Goal: Transaction & Acquisition: Purchase product/service

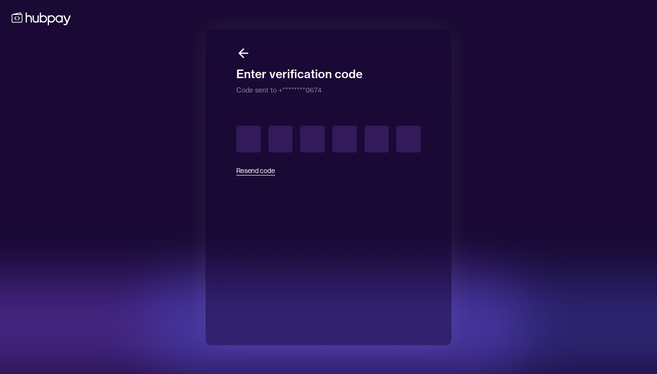
click at [264, 169] on button "Resend code" at bounding box center [255, 170] width 39 height 21
click at [262, 171] on button "Resend code" at bounding box center [255, 170] width 39 height 21
click at [261, 171] on button "Resend code" at bounding box center [255, 170] width 39 height 21
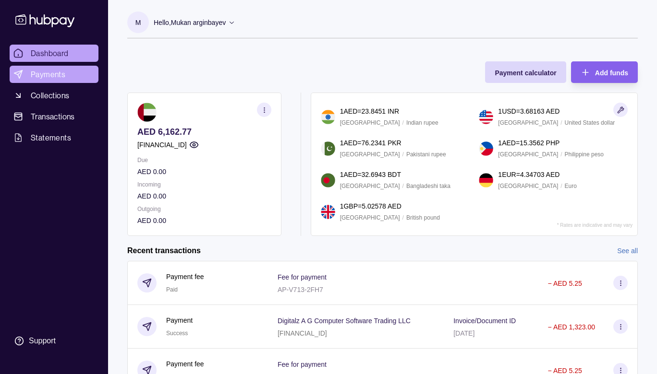
click at [48, 75] on span "Payments" at bounding box center [48, 75] width 35 height 12
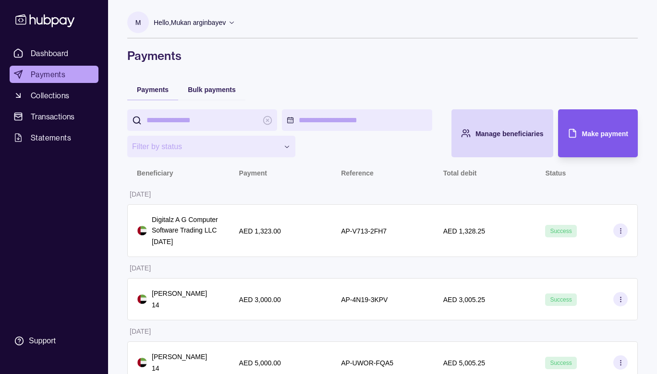
click at [564, 132] on div "Make payment" at bounding box center [590, 133] width 75 height 48
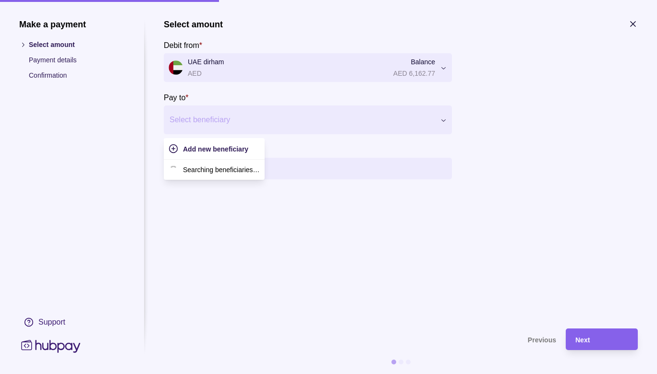
click at [251, 113] on div "Select beneficiary" at bounding box center [299, 119] width 271 height 15
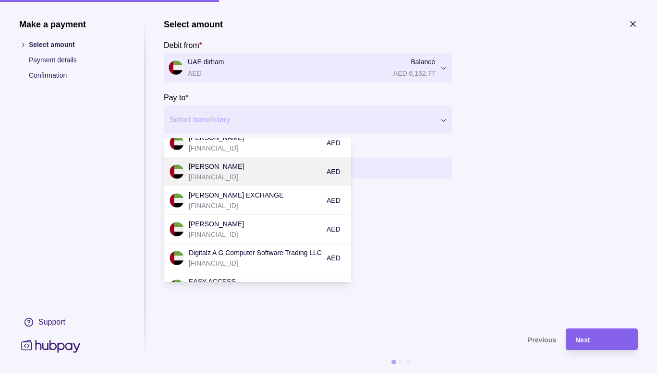
scroll to position [60, 0]
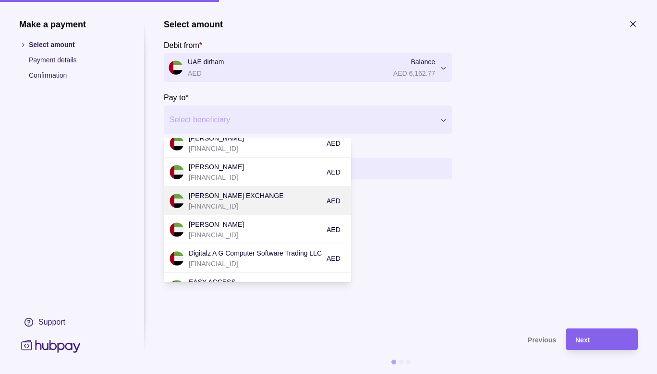
click at [243, 211] on p "[FINANCIAL_ID]" at bounding box center [255, 206] width 133 height 11
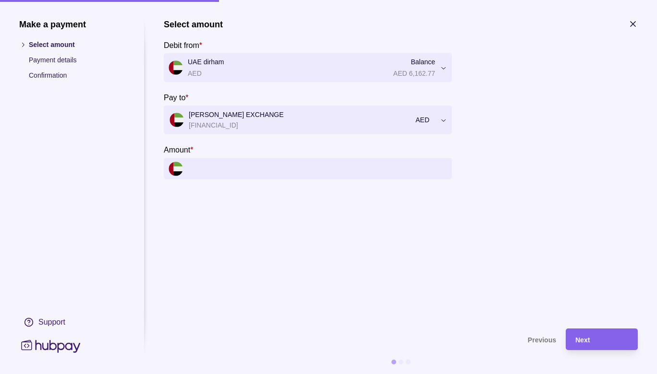
click at [251, 170] on input "Amount *" at bounding box center [317, 169] width 259 height 22
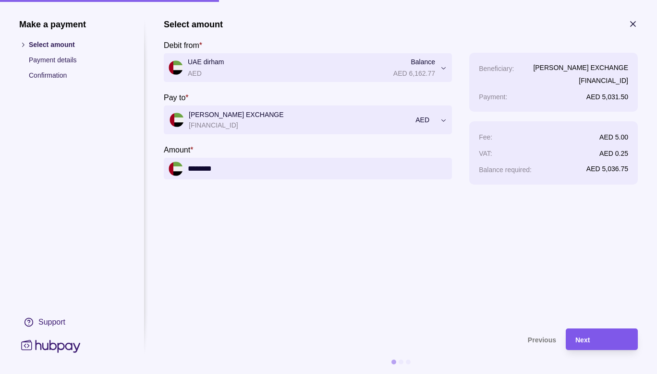
type input "********"
click at [602, 338] on div "Next" at bounding box center [601, 340] width 53 height 12
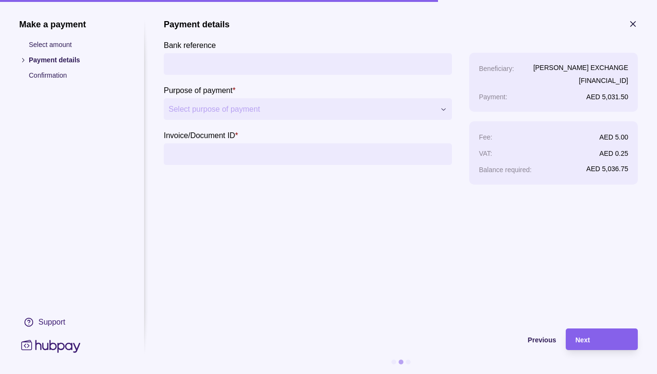
click at [248, 65] on input "Bank reference" at bounding box center [308, 64] width 278 height 22
paste input "**********"
type input "**********"
click at [223, 161] on input "Invoice/Document ID *" at bounding box center [308, 155] width 278 height 22
type input "**"
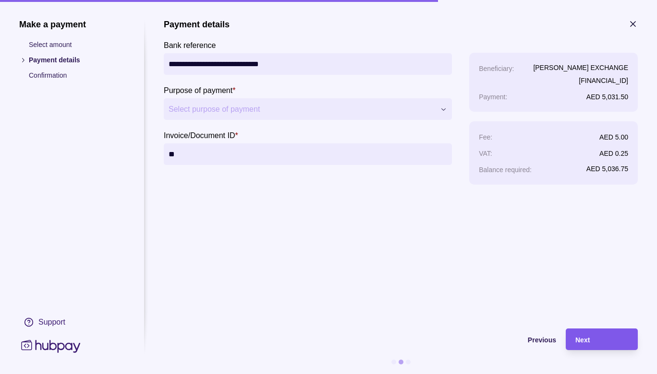
click at [594, 341] on div "Next" at bounding box center [601, 340] width 53 height 12
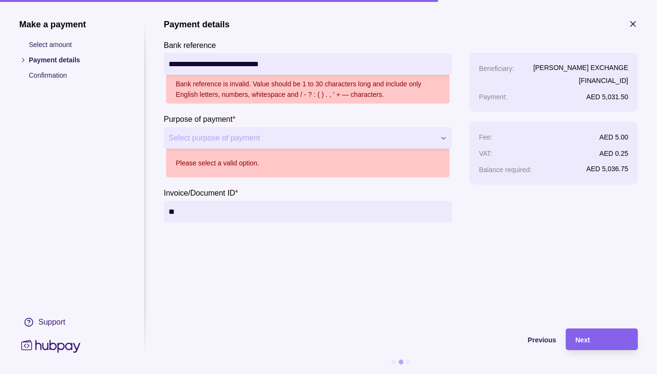
click at [292, 139] on span "Select purpose of payment" at bounding box center [302, 139] width 266 height 12
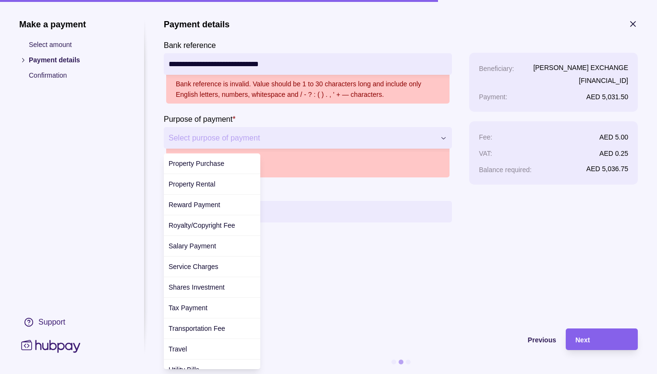
scroll to position [351, 0]
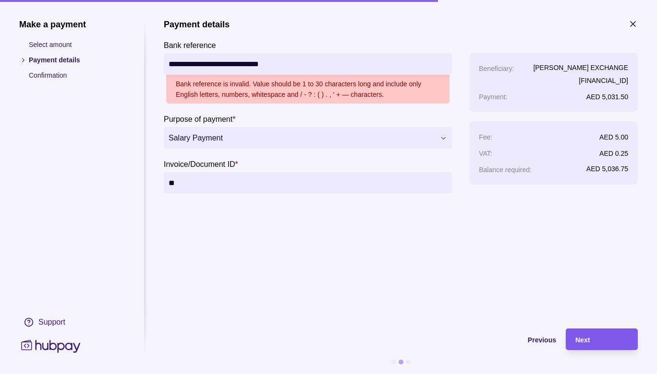
click at [579, 335] on div "Next" at bounding box center [601, 340] width 53 height 12
click at [239, 66] on input "**********" at bounding box center [308, 64] width 278 height 22
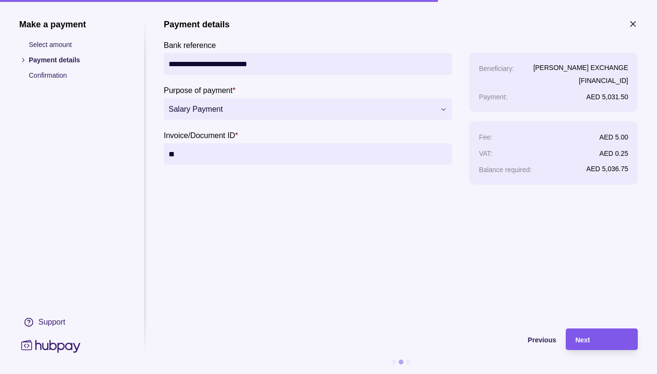
type input "**********"
click at [593, 341] on div "Next" at bounding box center [601, 340] width 53 height 12
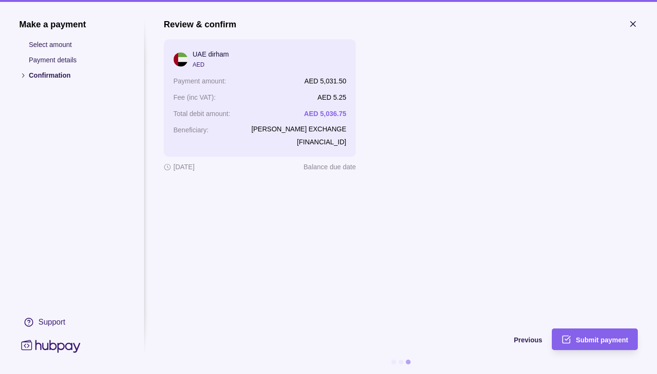
click at [593, 341] on span "Submit payment" at bounding box center [602, 341] width 52 height 8
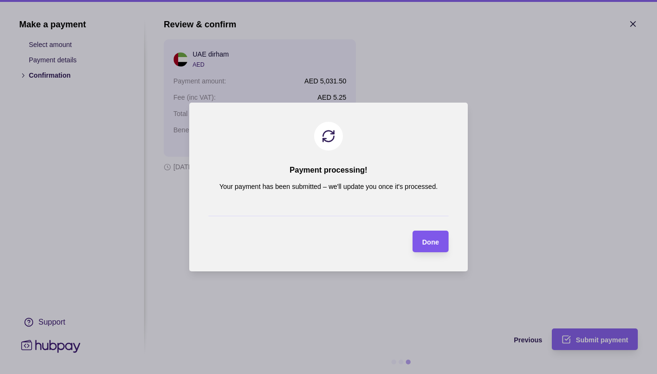
click at [429, 235] on div "Done" at bounding box center [423, 242] width 31 height 22
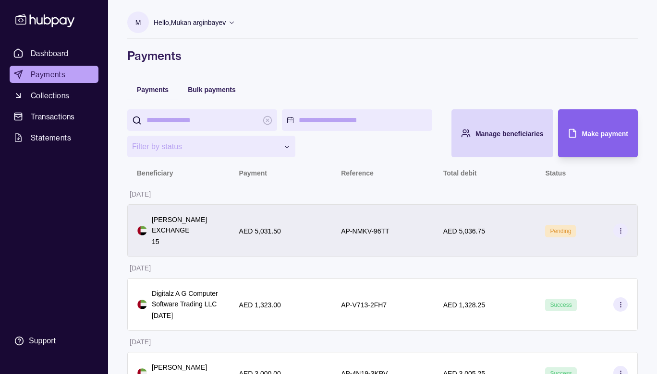
click at [487, 244] on div "AED 5,036.75" at bounding box center [485, 231] width 102 height 53
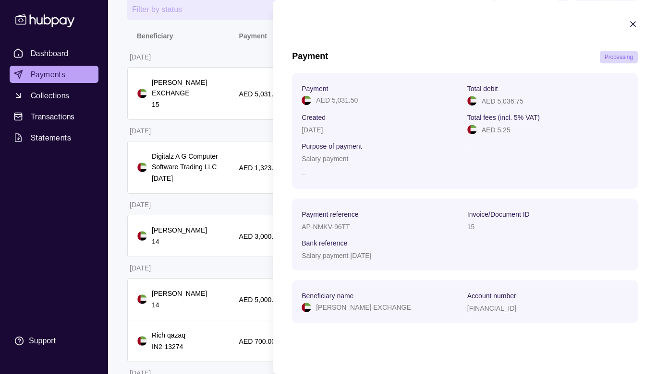
scroll to position [0, 0]
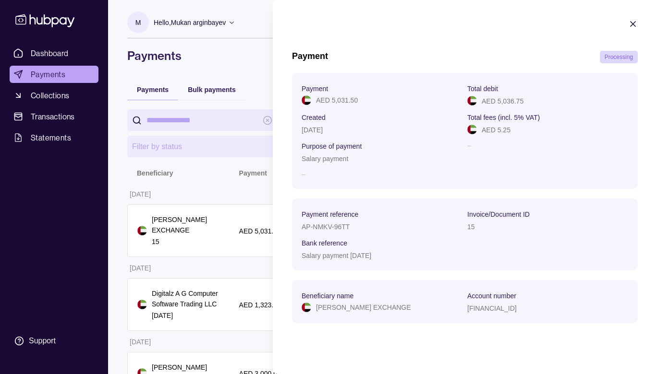
click at [632, 31] on div at bounding box center [633, 25] width 10 height 12
click at [633, 24] on icon "button" at bounding box center [632, 24] width 5 height 5
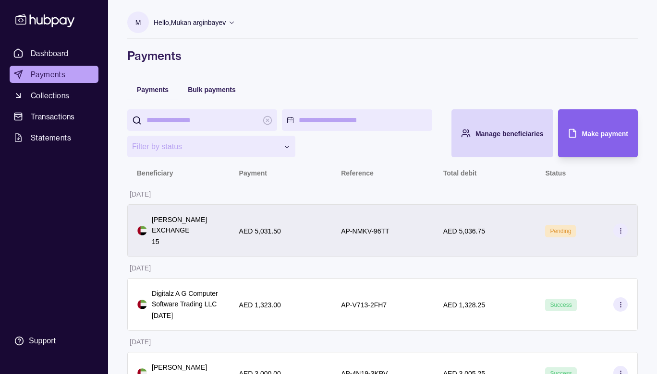
click at [617, 231] on icon at bounding box center [620, 231] width 7 height 7
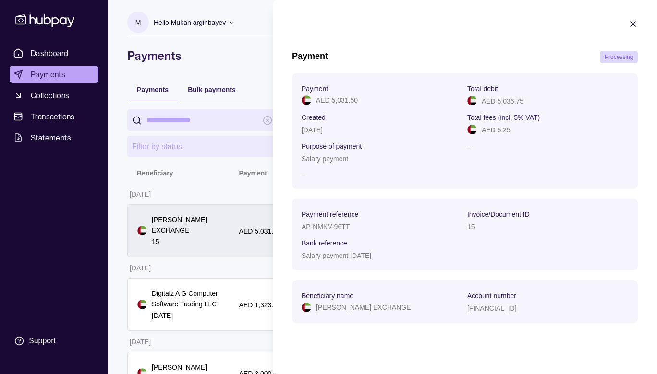
click at [617, 231] on div "15" at bounding box center [547, 227] width 161 height 12
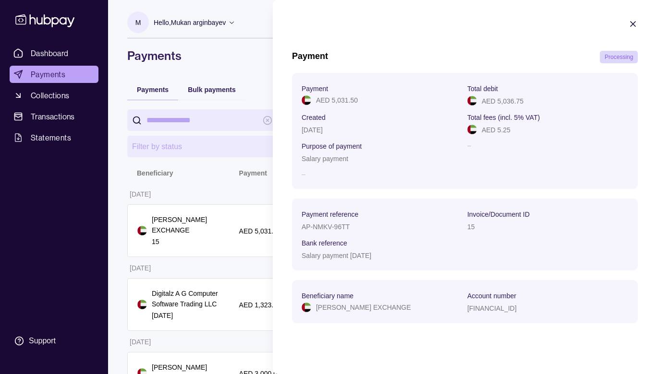
click at [635, 22] on icon "button" at bounding box center [633, 24] width 10 height 10
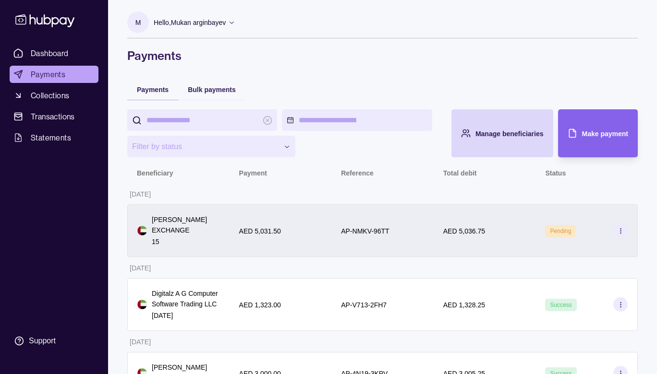
click at [281, 231] on div "AED 5,031.50" at bounding box center [280, 231] width 83 height 12
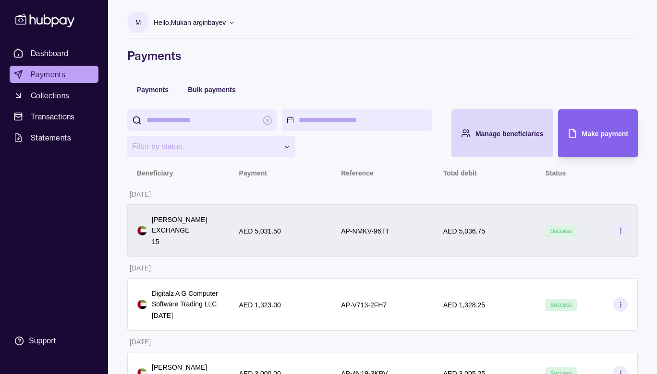
click at [628, 230] on div "Success" at bounding box center [586, 231] width 102 height 53
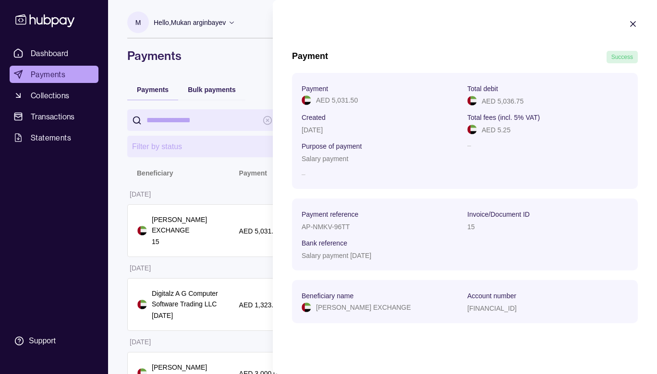
click at [629, 24] on icon "button" at bounding box center [633, 24] width 10 height 10
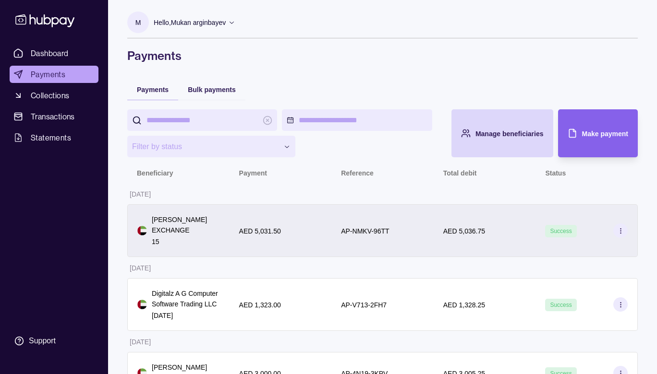
click at [350, 212] on div "AP-NMKV-96TT" at bounding box center [382, 231] width 102 height 53
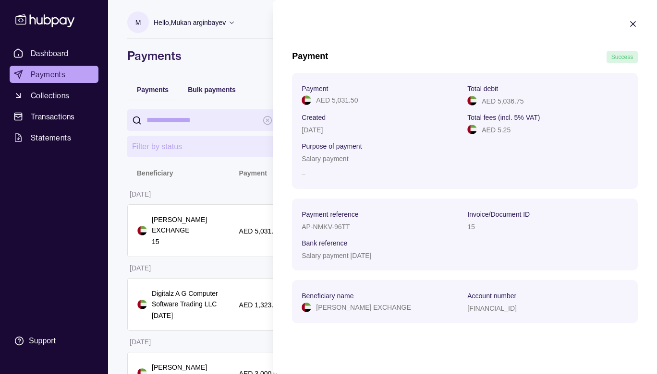
click at [629, 24] on icon "button" at bounding box center [633, 24] width 10 height 10
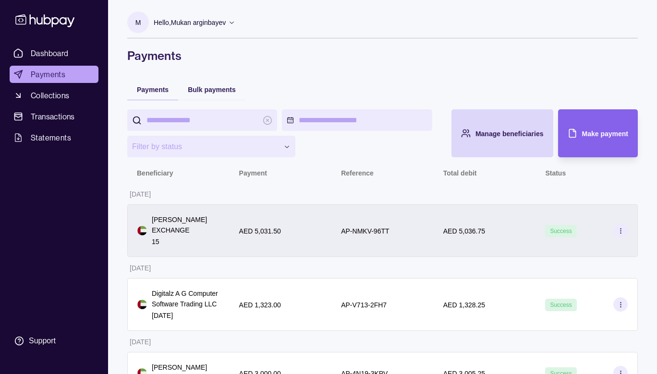
click at [620, 232] on icon at bounding box center [620, 231] width 7 height 7
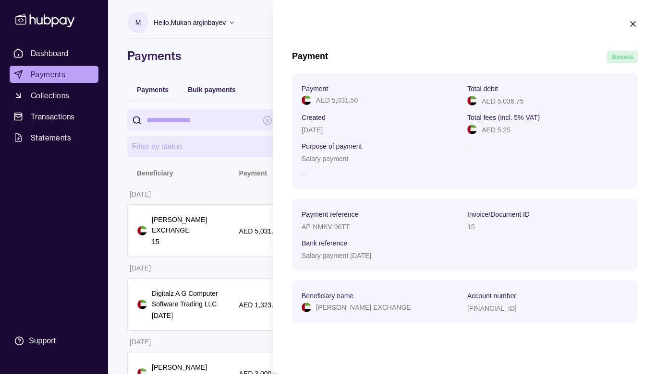
click at [632, 27] on icon "button" at bounding box center [633, 24] width 10 height 10
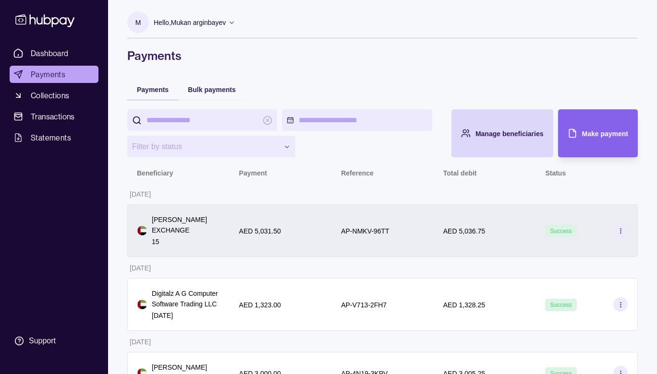
click at [617, 236] on section at bounding box center [620, 231] width 14 height 14
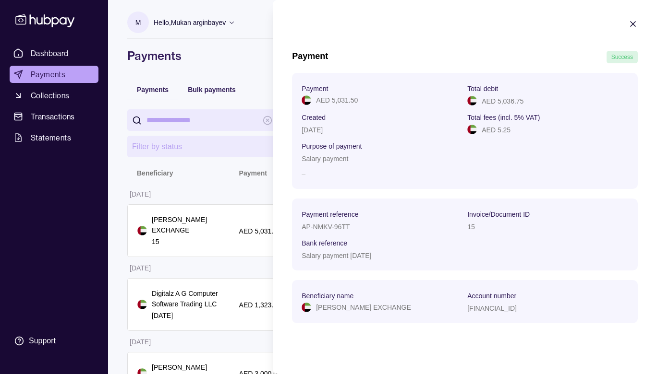
click at [625, 23] on section "Payment Success Payment AED 5,031.50 Total debit AED 5,036.75 Created [DATE] To…" at bounding box center [465, 176] width 384 height 352
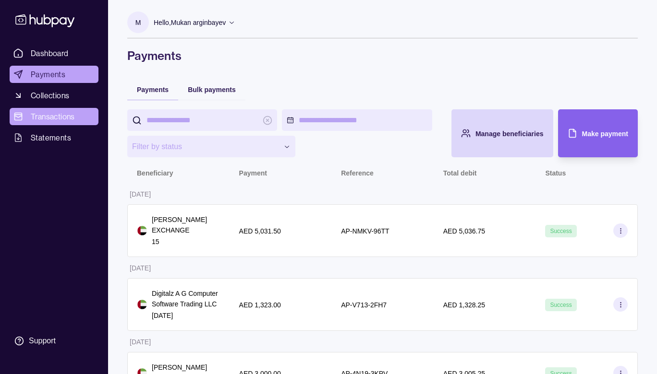
click at [52, 121] on span "Transactions" at bounding box center [53, 117] width 44 height 12
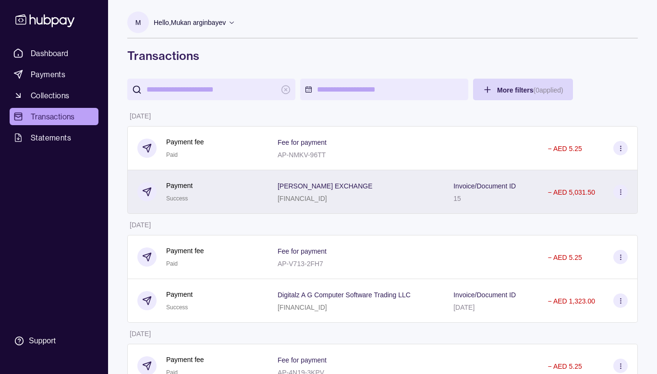
click at [626, 197] on div at bounding box center [620, 192] width 14 height 14
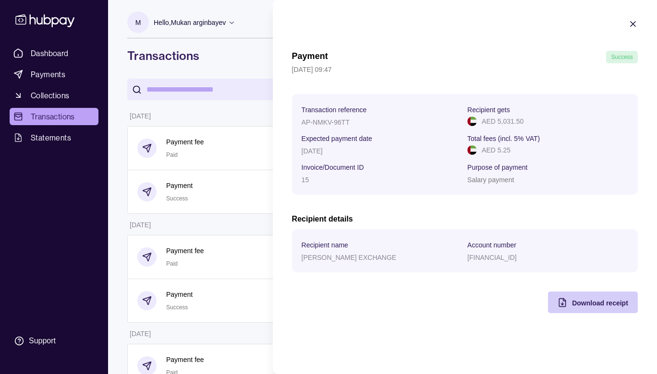
click at [591, 298] on div "Download receipt" at bounding box center [600, 303] width 56 height 12
click at [636, 25] on icon "button" at bounding box center [633, 24] width 10 height 10
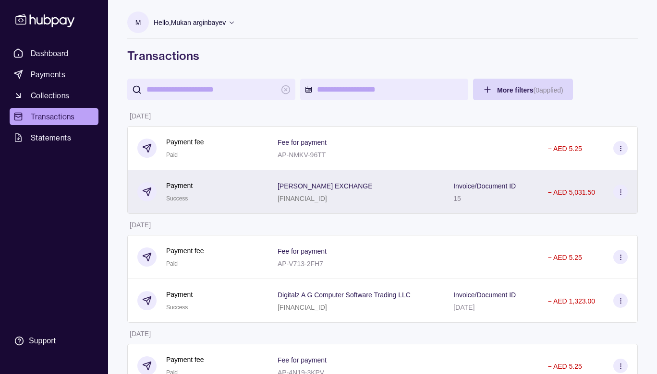
click at [629, 195] on div "− AED 5,031.50" at bounding box center [587, 192] width 99 height 44
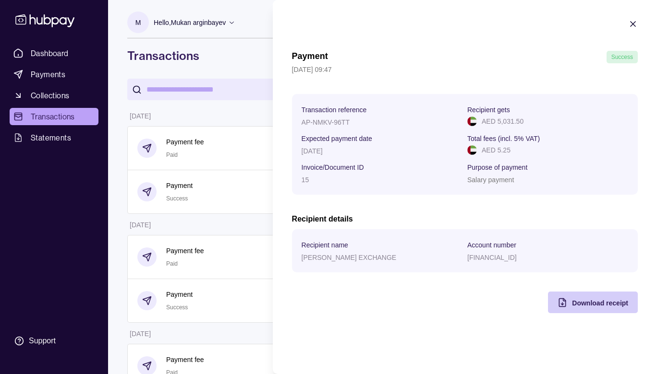
click at [596, 304] on span "Download receipt" at bounding box center [600, 304] width 56 height 8
